Goal: Navigation & Orientation: Find specific page/section

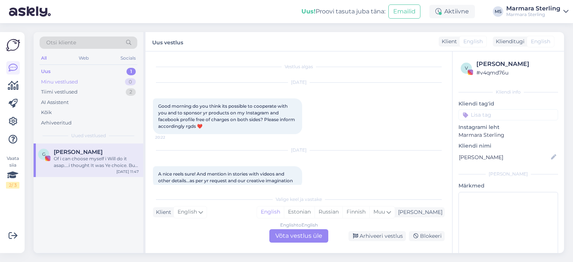
scroll to position [51, 0]
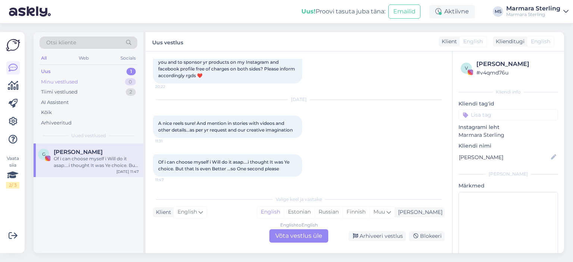
click at [119, 81] on div "Minu vestlused 0" at bounding box center [89, 82] width 98 height 10
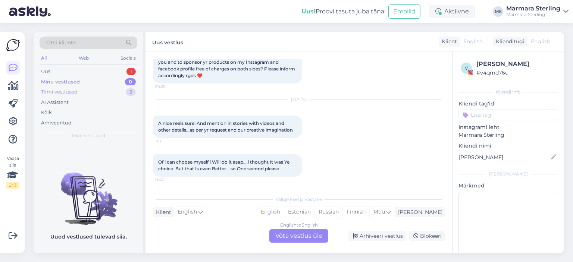
click at [119, 92] on div "Tiimi vestlused 2" at bounding box center [89, 92] width 98 height 10
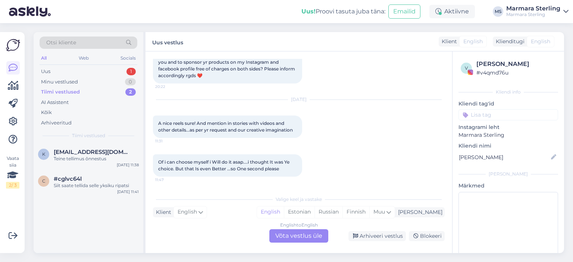
click at [98, 91] on div "Tiimi vestlused 2" at bounding box center [89, 92] width 98 height 10
click at [113, 157] on div "Teine tellimus õnnestus" at bounding box center [96, 158] width 85 height 7
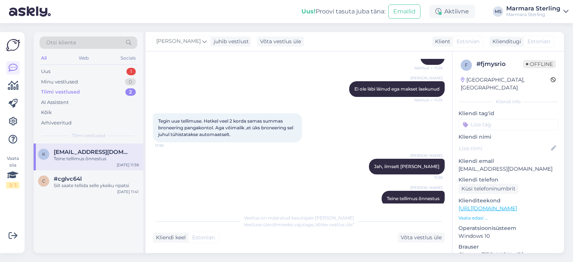
scroll to position [145, 0]
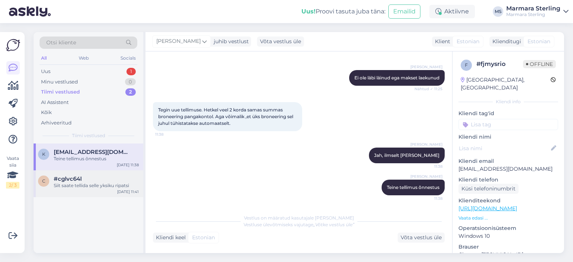
click at [112, 181] on div "#cglvc64l" at bounding box center [96, 179] width 85 height 7
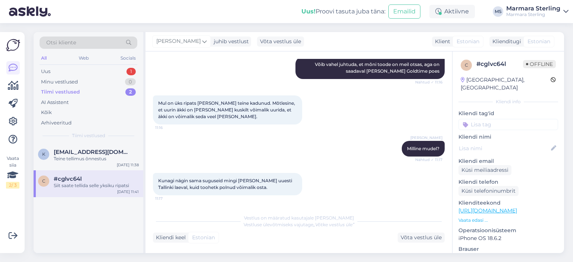
scroll to position [429, 0]
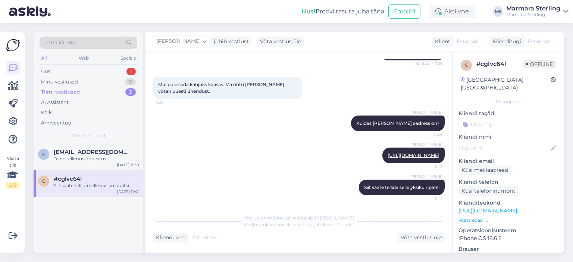
click at [98, 89] on div "Tiimi vestlused 2" at bounding box center [89, 92] width 98 height 10
click at [95, 80] on div "Minu vestlused 0" at bounding box center [89, 82] width 98 height 10
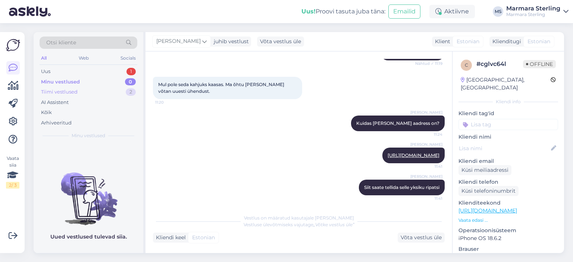
click at [97, 88] on div "Tiimi vestlused 2" at bounding box center [89, 92] width 98 height 10
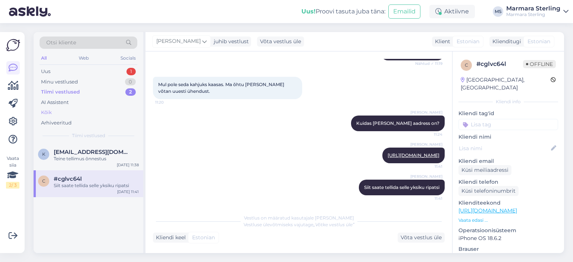
click at [83, 112] on div "Kõik" at bounding box center [89, 112] width 98 height 10
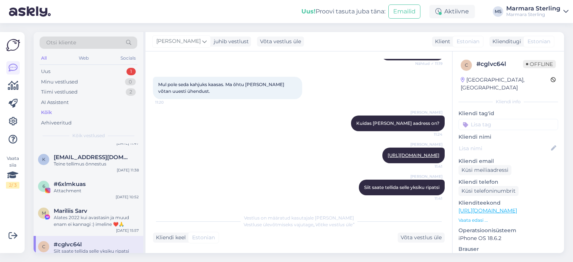
scroll to position [0, 0]
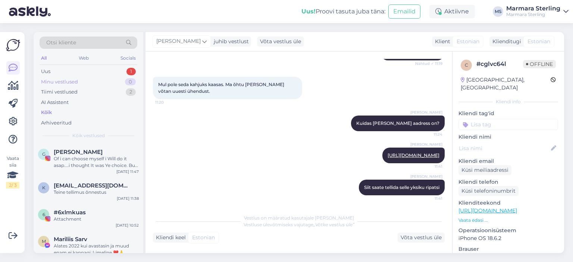
click at [84, 81] on div "Minu vestlused 0" at bounding box center [89, 82] width 98 height 10
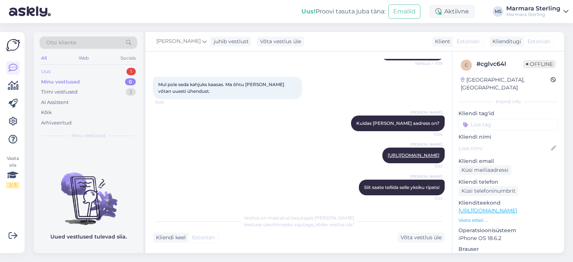
click at [91, 67] on div "Uus 1" at bounding box center [89, 71] width 98 height 10
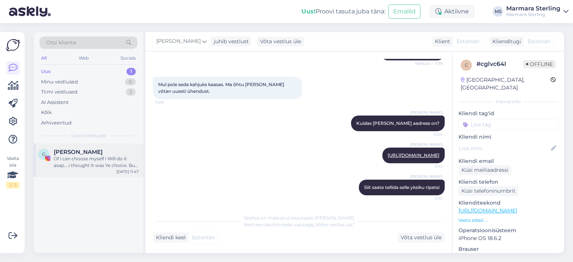
click at [103, 151] on span "[PERSON_NAME]" at bounding box center [78, 152] width 49 height 7
